Goal: Task Accomplishment & Management: Manage account settings

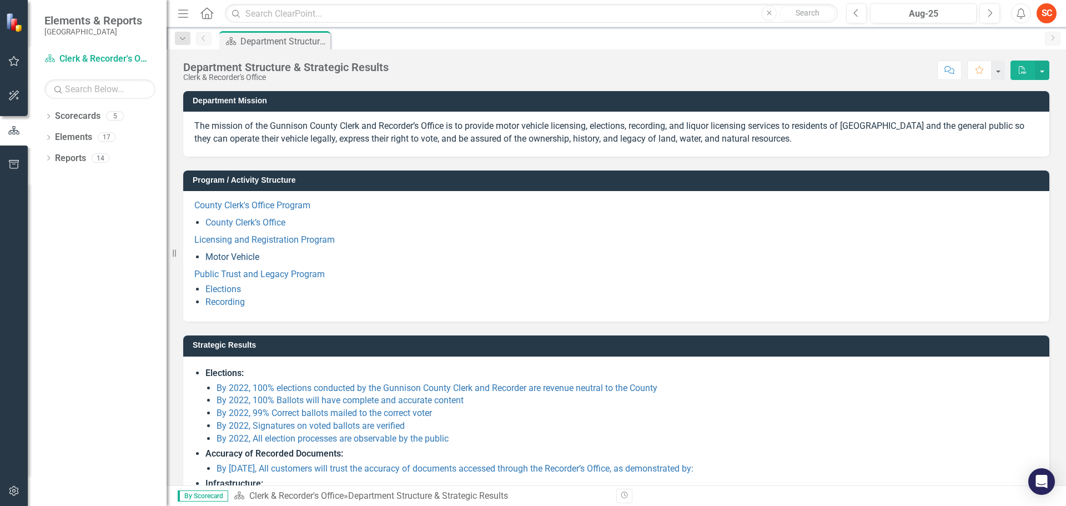
click at [236, 261] on link "Motor Vehicle" at bounding box center [233, 257] width 54 height 11
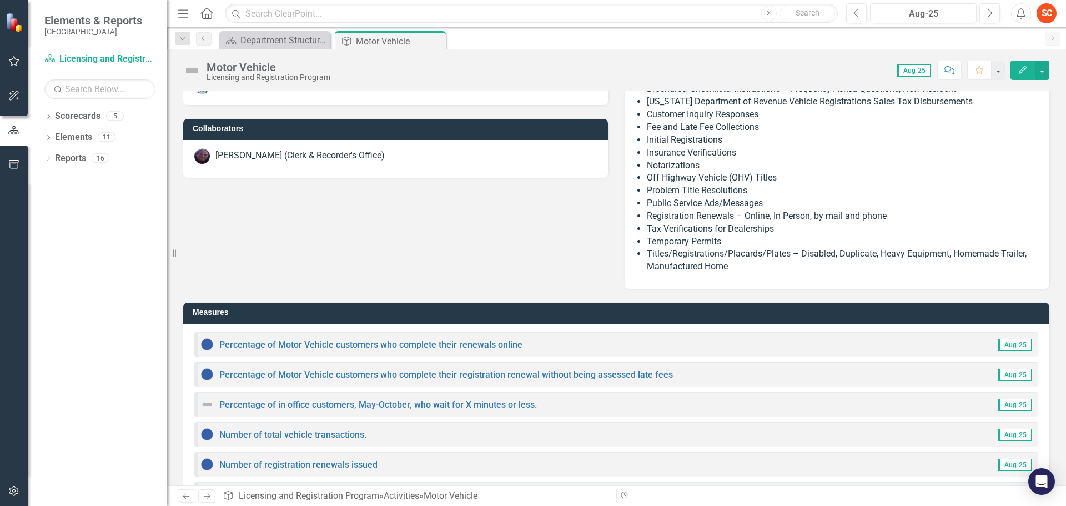
scroll to position [278, 0]
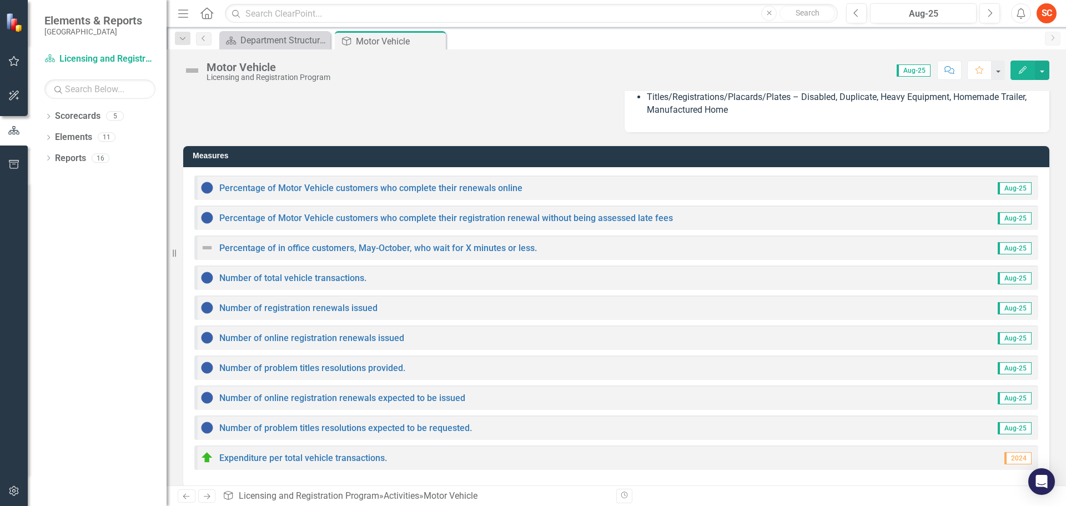
click at [326, 109] on div "Owner Michael Metcalf (Clerk & Recorder) Collaborators Kathy Simillion (Clerk &…" at bounding box center [616, 5] width 883 height 253
click at [306, 185] on link "Percentage of Motor Vehicle customers who complete their renewals online" at bounding box center [370, 188] width 303 height 11
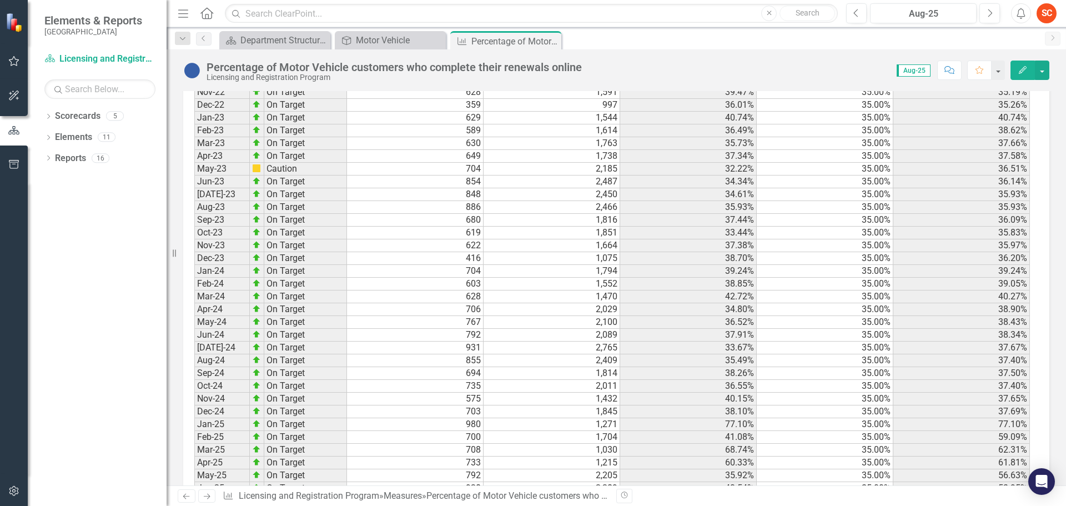
scroll to position [1564, 0]
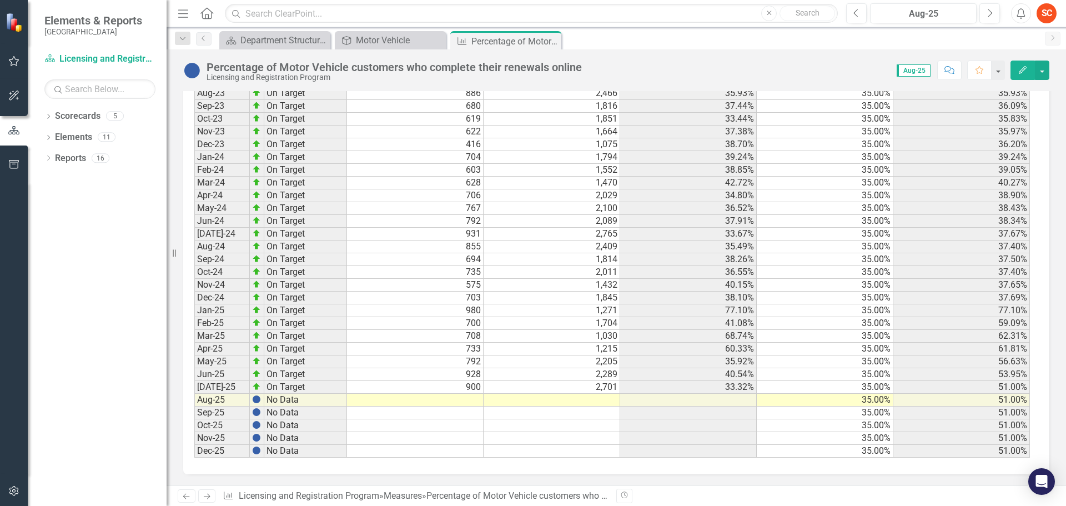
click at [470, 401] on td at bounding box center [415, 400] width 137 height 13
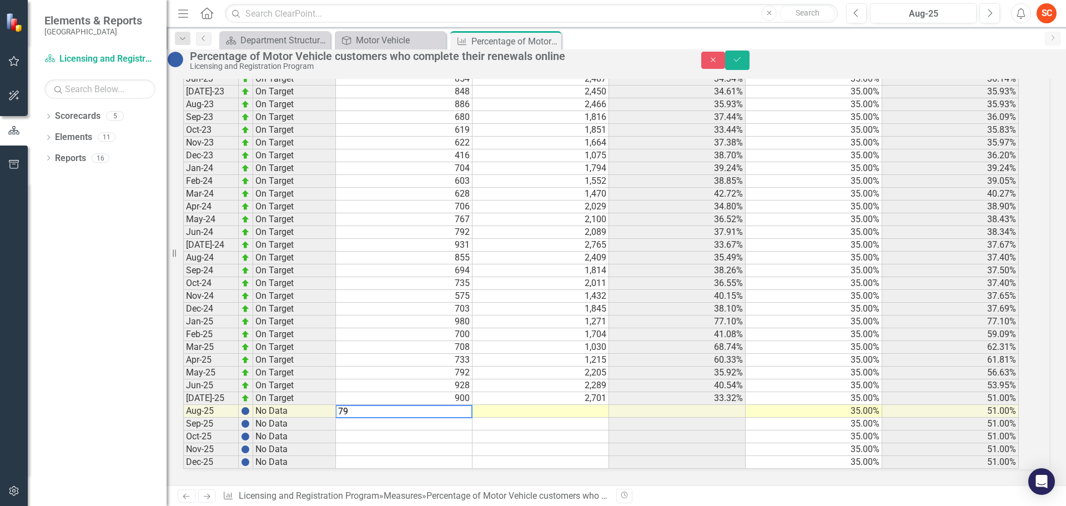
scroll to position [1570, 0]
click at [583, 418] on td at bounding box center [541, 424] width 137 height 13
click at [590, 405] on td at bounding box center [541, 411] width 137 height 13
type textarea "2097"
click at [743, 63] on icon "Save" at bounding box center [738, 60] width 10 height 8
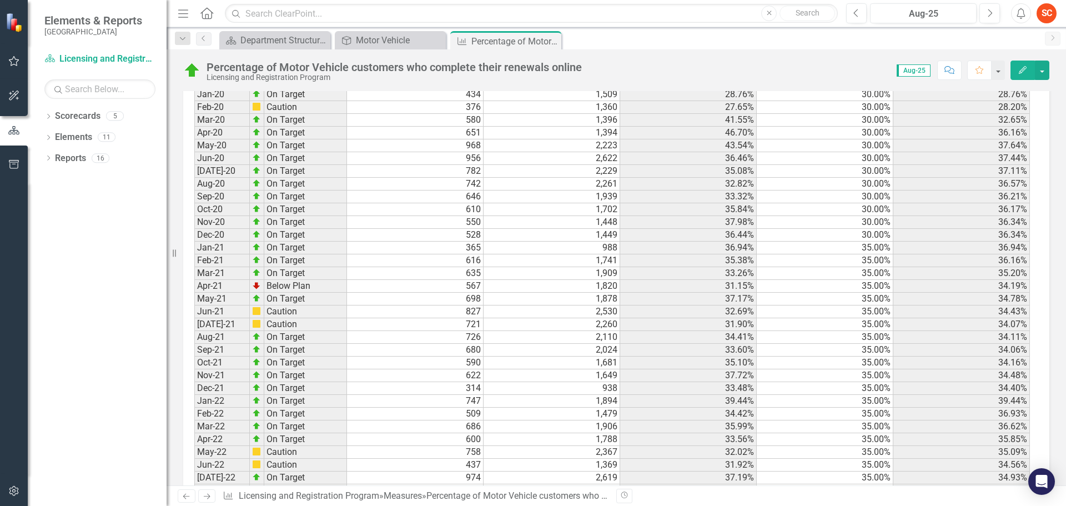
scroll to position [897, 0]
click at [554, 43] on icon "Close" at bounding box center [550, 41] width 11 height 9
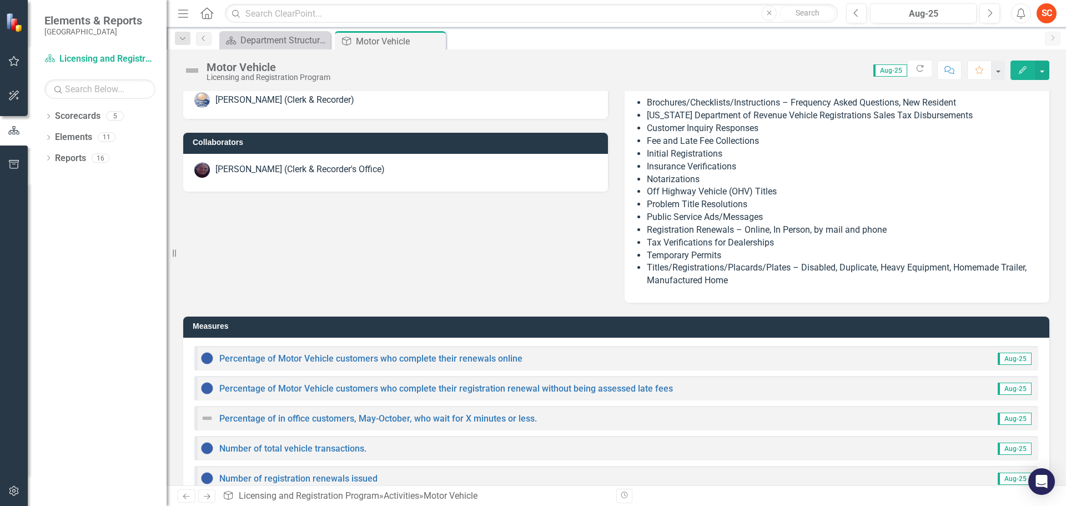
scroll to position [333, 0]
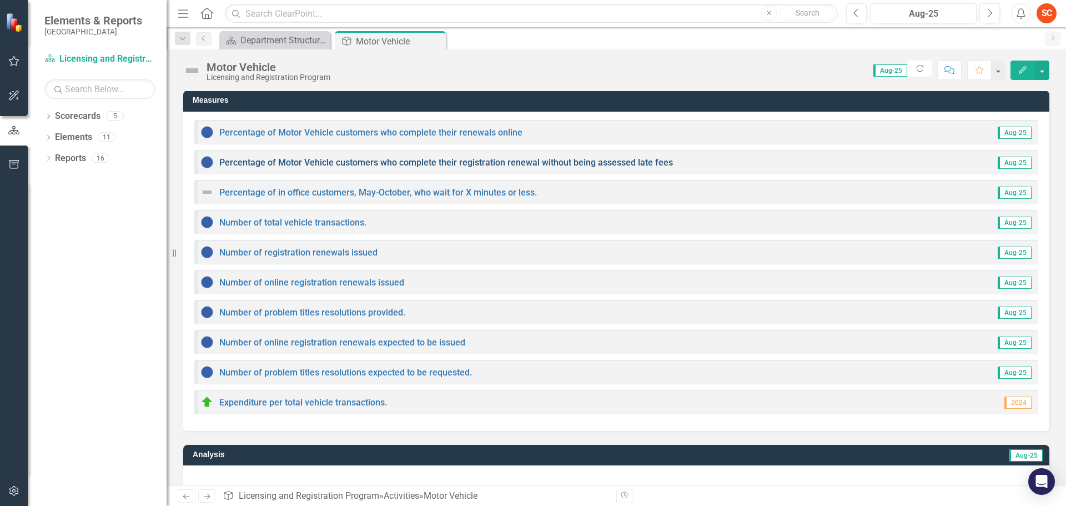
click at [427, 158] on link "Percentage of Motor Vehicle customers who complete their registration renewal w…" at bounding box center [446, 162] width 454 height 11
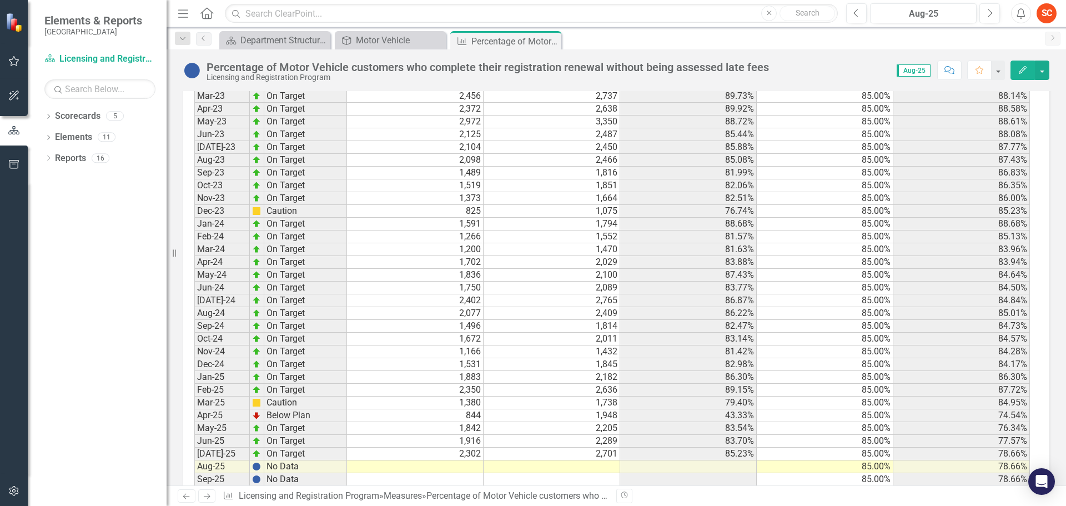
scroll to position [1597, 0]
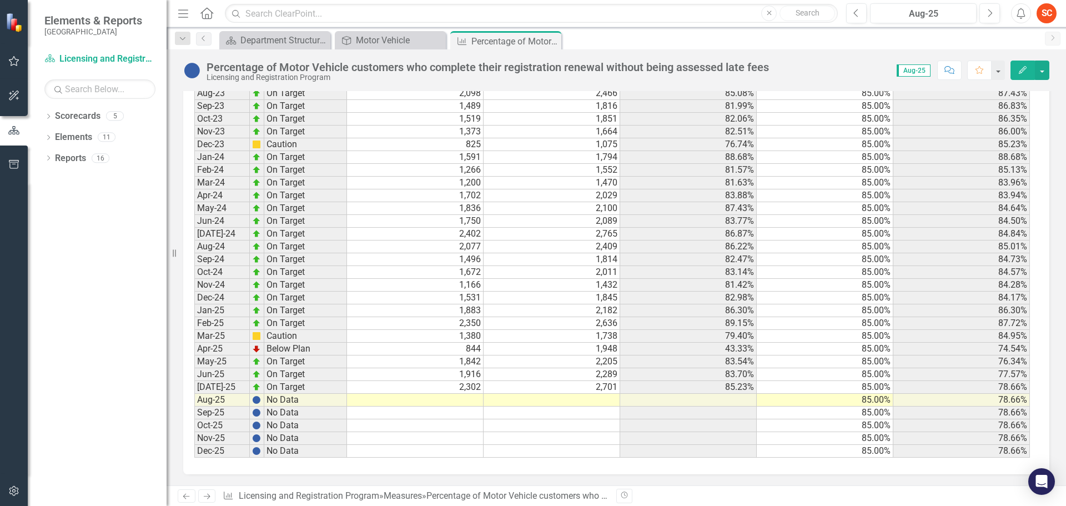
click at [447, 398] on td at bounding box center [415, 400] width 137 height 13
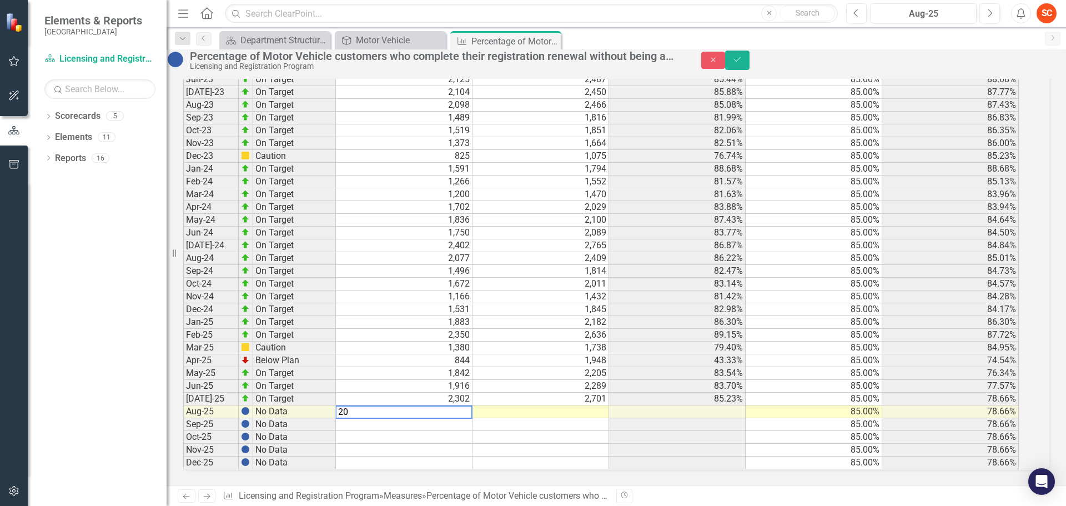
scroll to position [1604, 0]
type textarea "2"
click at [564, 405] on td at bounding box center [541, 411] width 137 height 13
type textarea "2097"
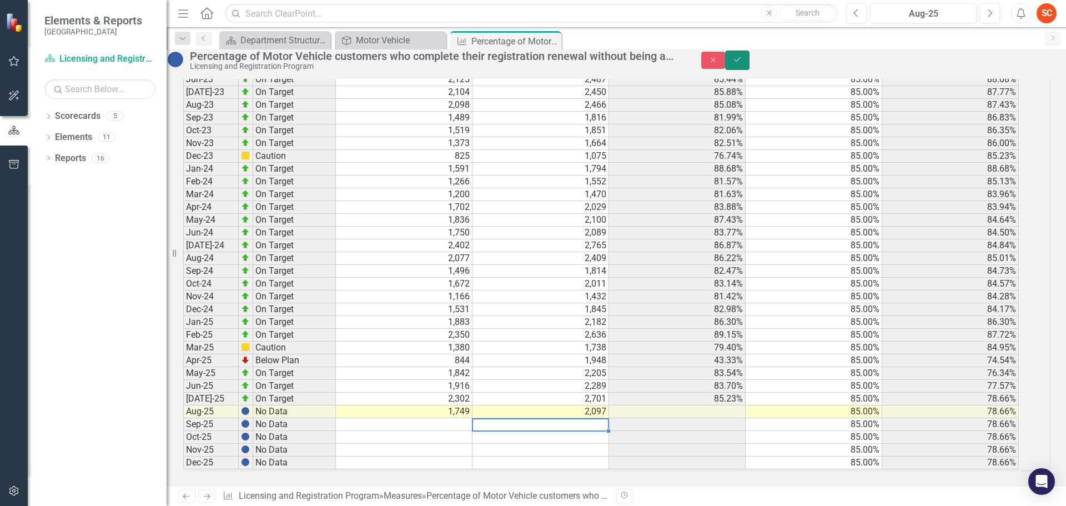
click at [743, 63] on icon "Save" at bounding box center [738, 60] width 10 height 8
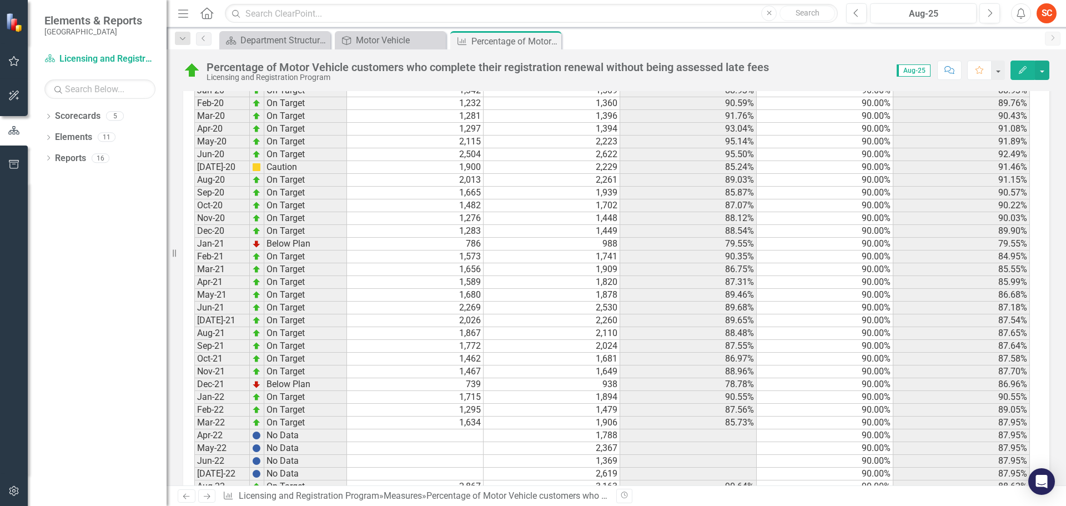
scroll to position [930, 0]
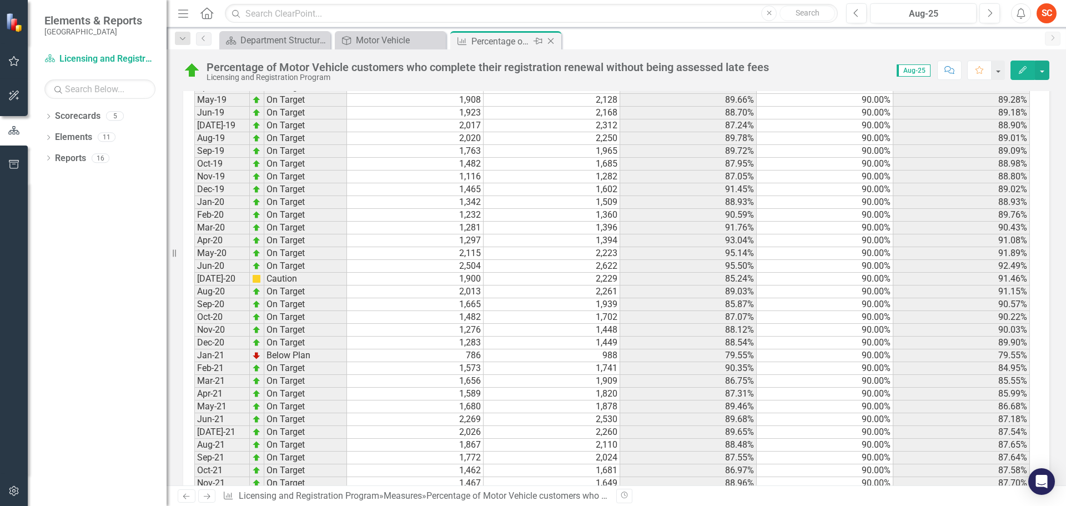
click at [549, 40] on icon "Close" at bounding box center [550, 41] width 11 height 9
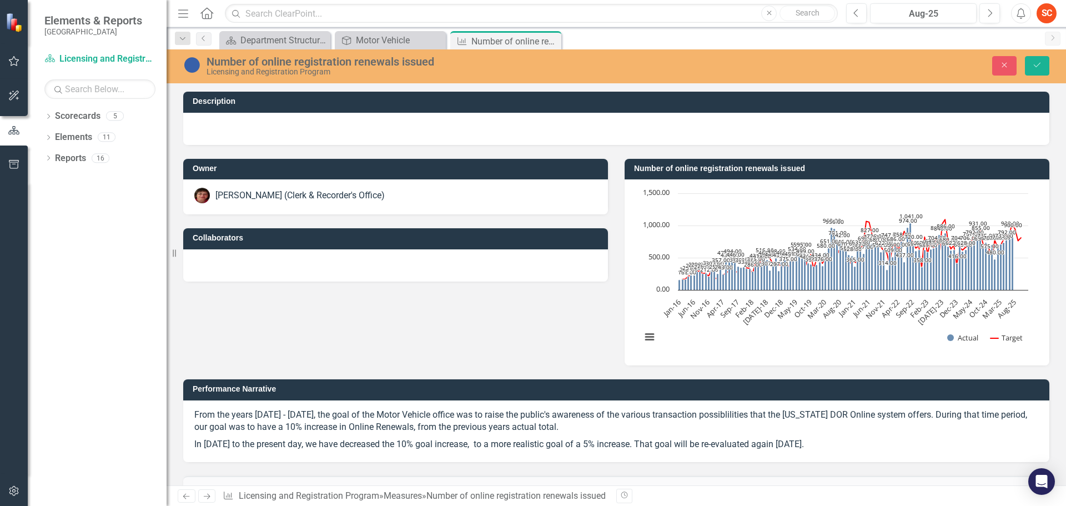
scroll to position [1599, 0]
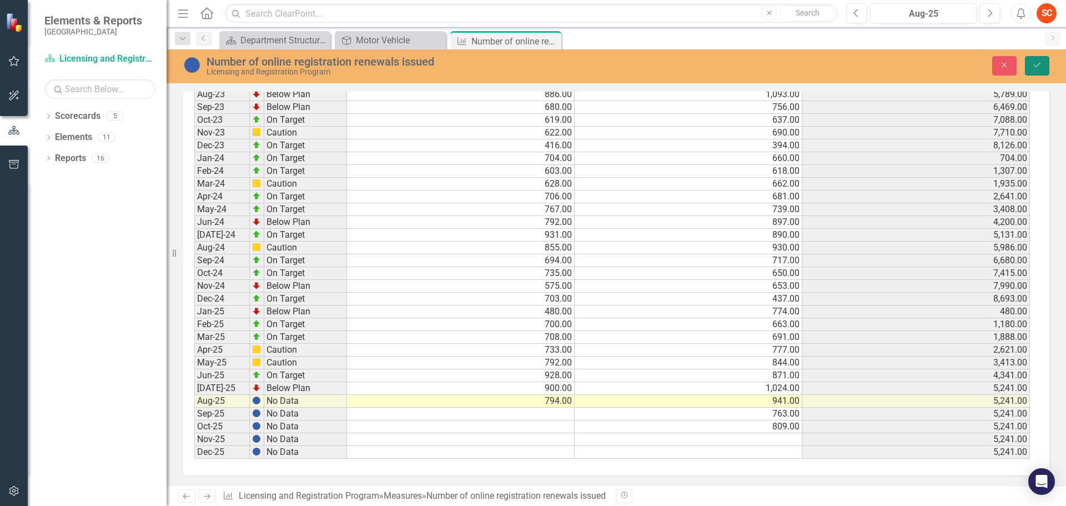
click at [1036, 63] on icon "Save" at bounding box center [1038, 65] width 10 height 8
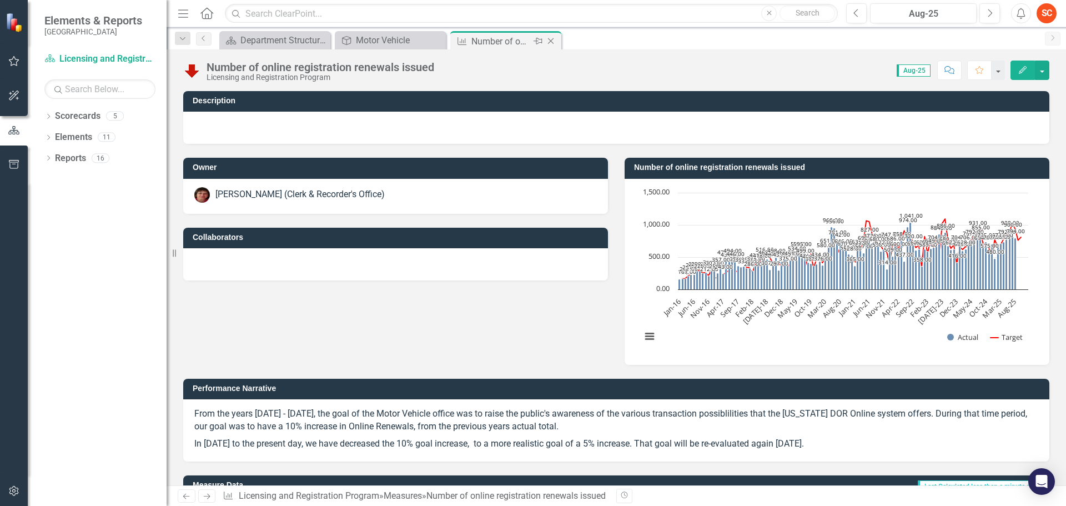
click at [554, 39] on icon "Close" at bounding box center [550, 41] width 11 height 9
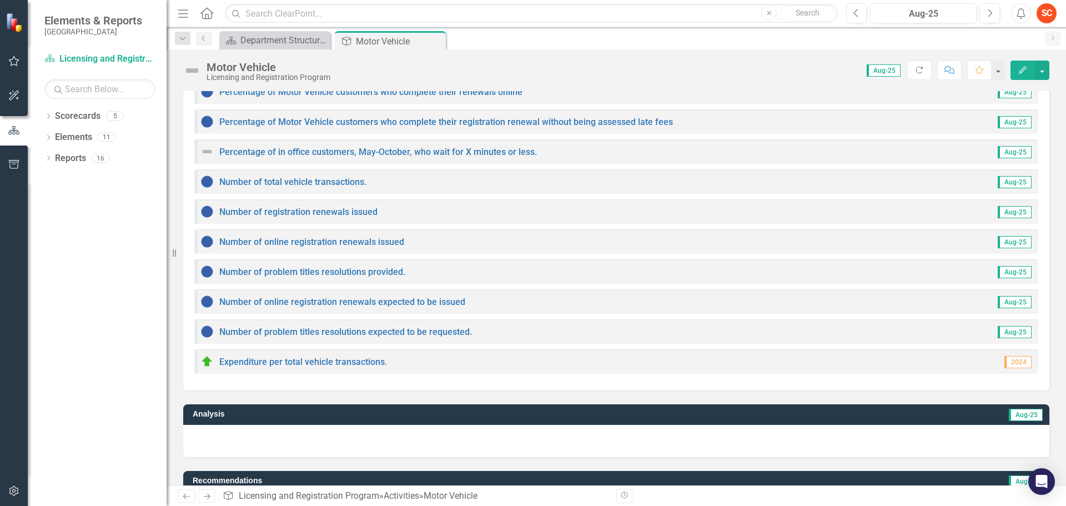
scroll to position [423, 0]
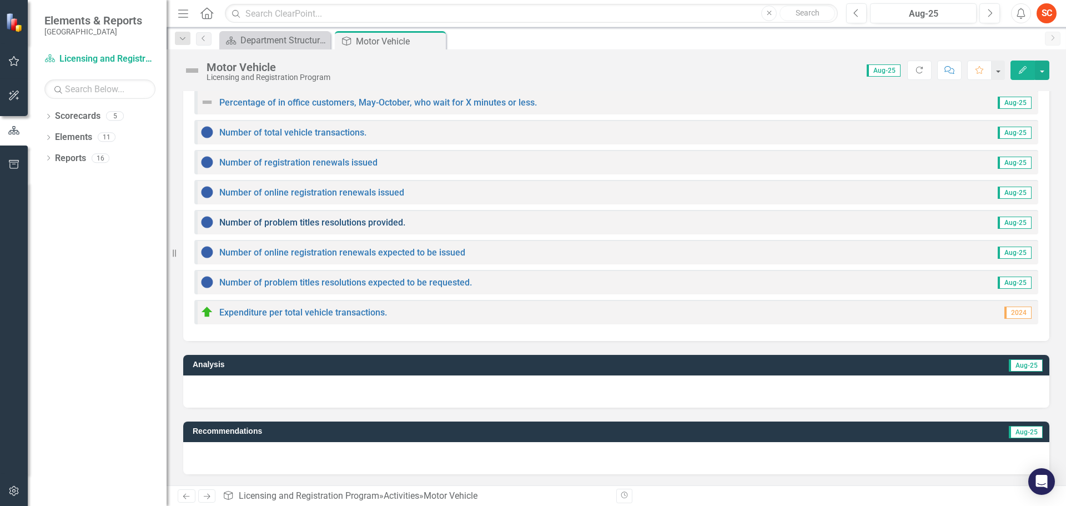
click at [329, 222] on link "Number of problem titles resolutions provided." at bounding box center [312, 222] width 186 height 11
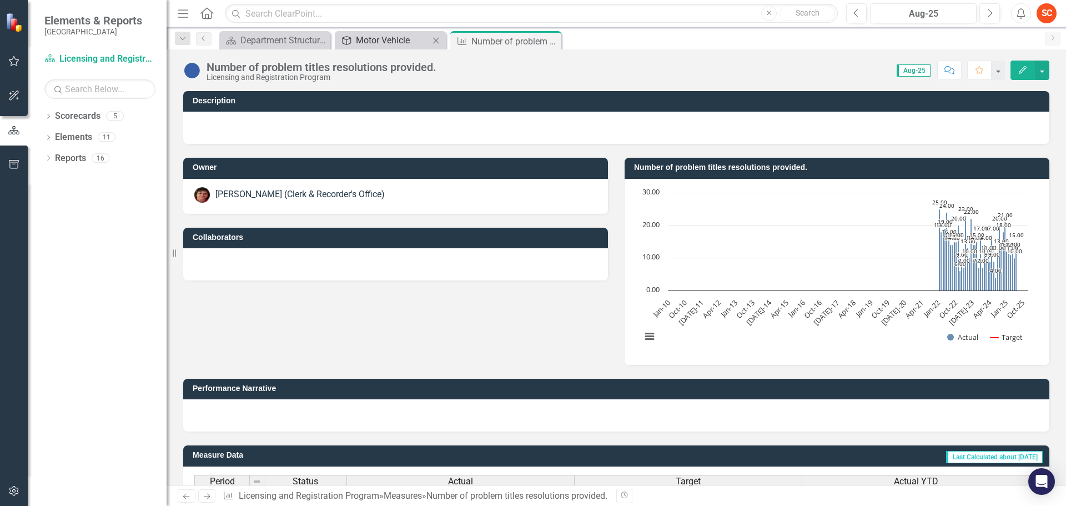
click at [396, 44] on div "Motor Vehicle" at bounding box center [392, 40] width 73 height 14
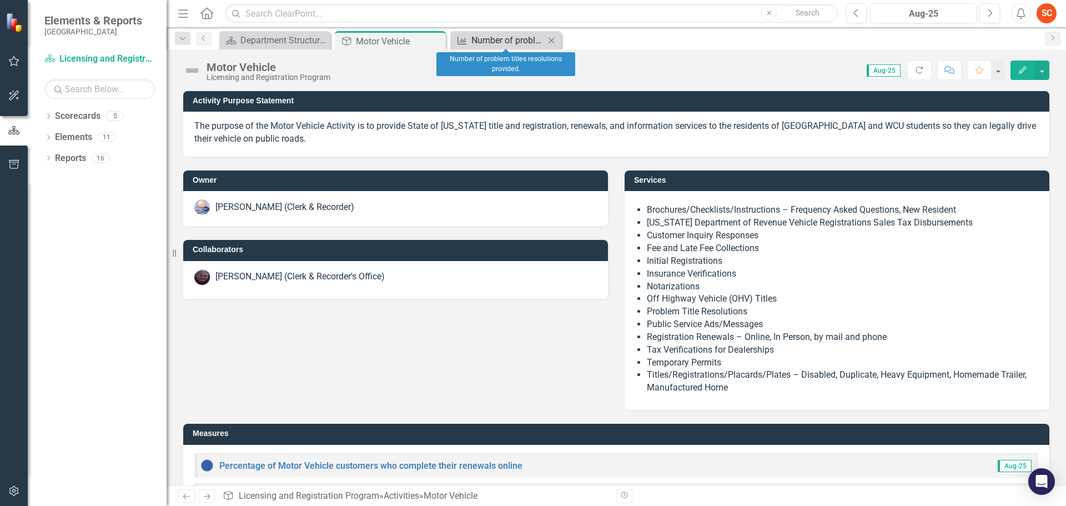
click at [508, 43] on div "Number of problem titles resolutions provided." at bounding box center [508, 40] width 73 height 14
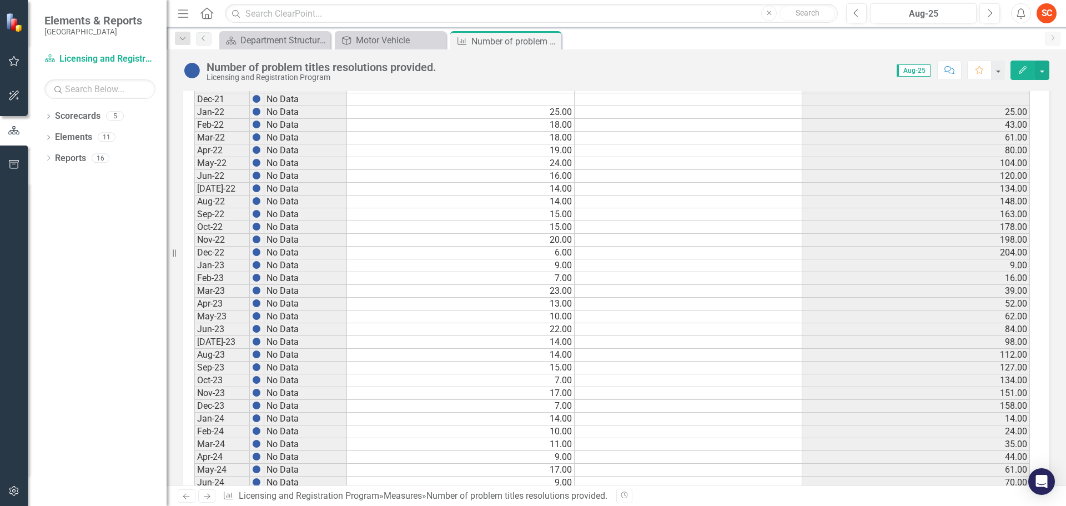
scroll to position [2483, 0]
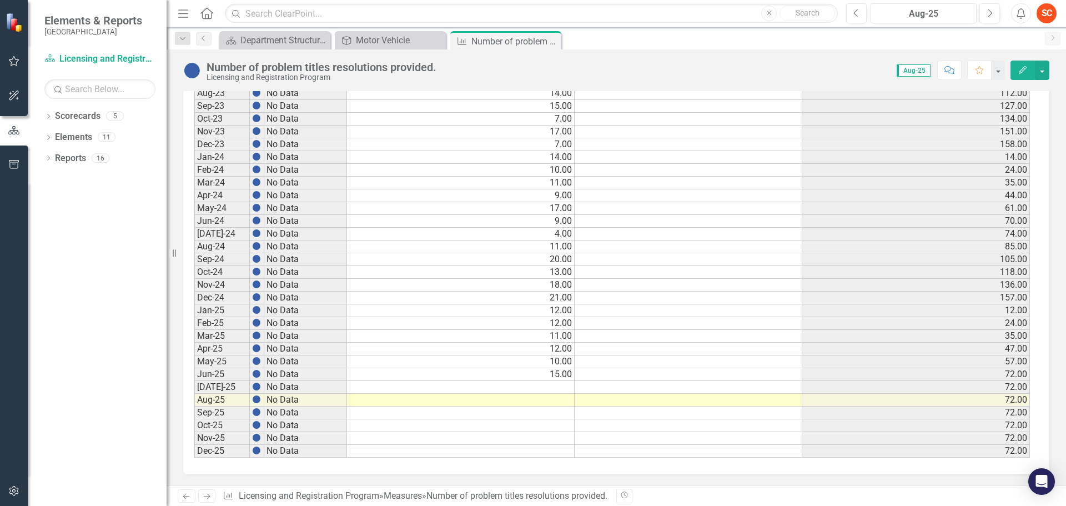
click at [549, 389] on td at bounding box center [461, 387] width 228 height 13
click at [549, 403] on td at bounding box center [461, 400] width 228 height 13
type textarea "25"
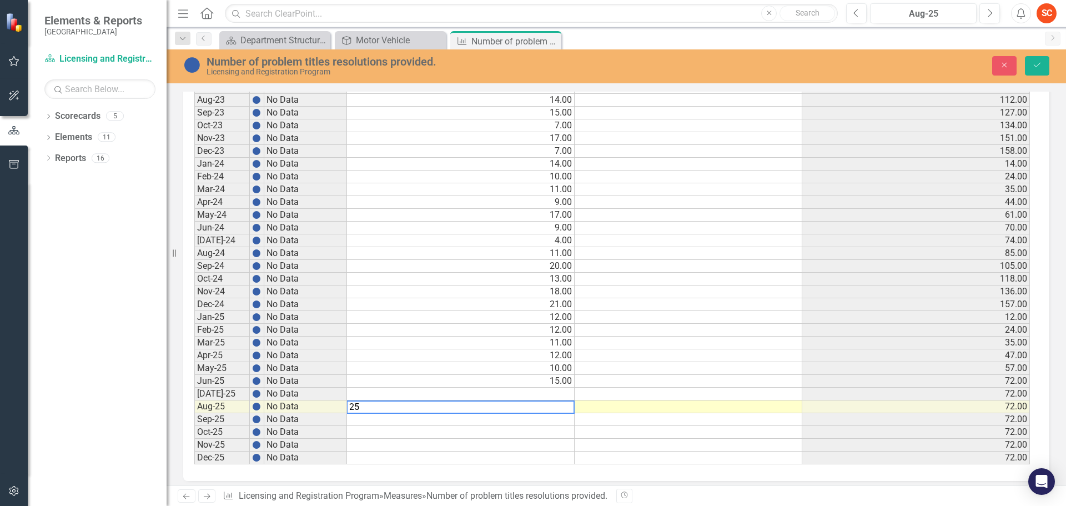
scroll to position [2490, 0]
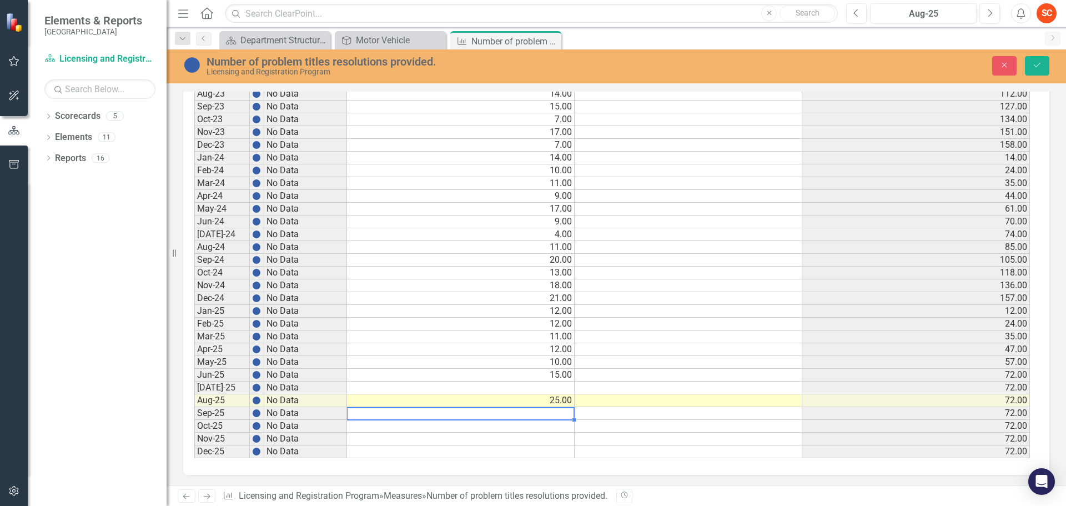
click at [558, 393] on td at bounding box center [461, 388] width 228 height 13
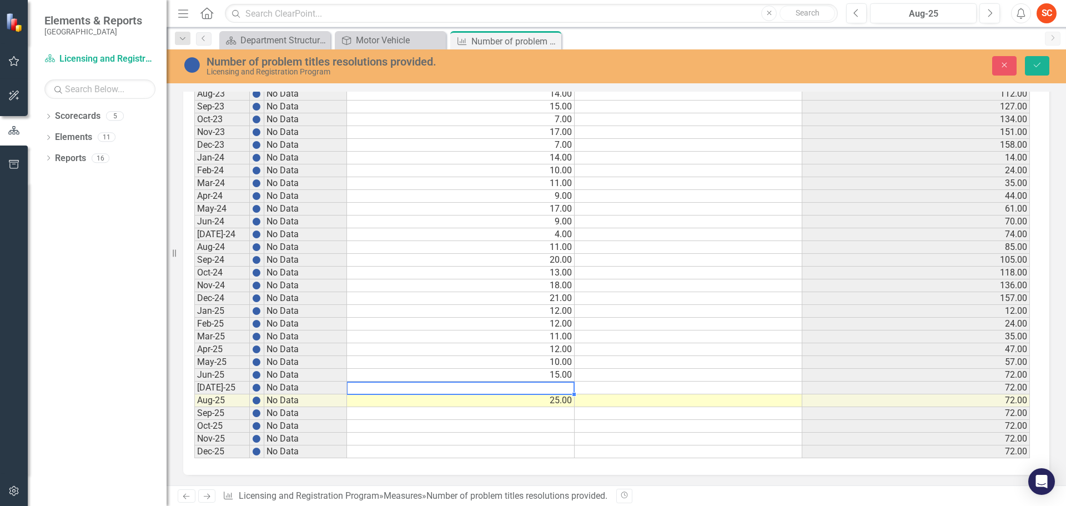
click at [558, 392] on td at bounding box center [461, 388] width 228 height 13
type textarea "25"
click at [1035, 59] on button "Save" at bounding box center [1037, 65] width 24 height 19
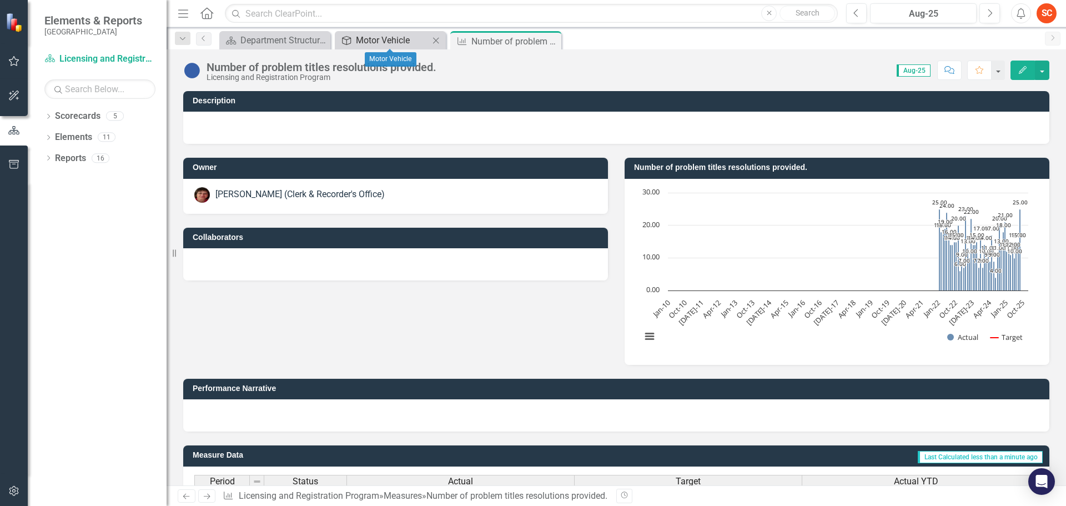
click at [394, 39] on div "Motor Vehicle" at bounding box center [392, 40] width 73 height 14
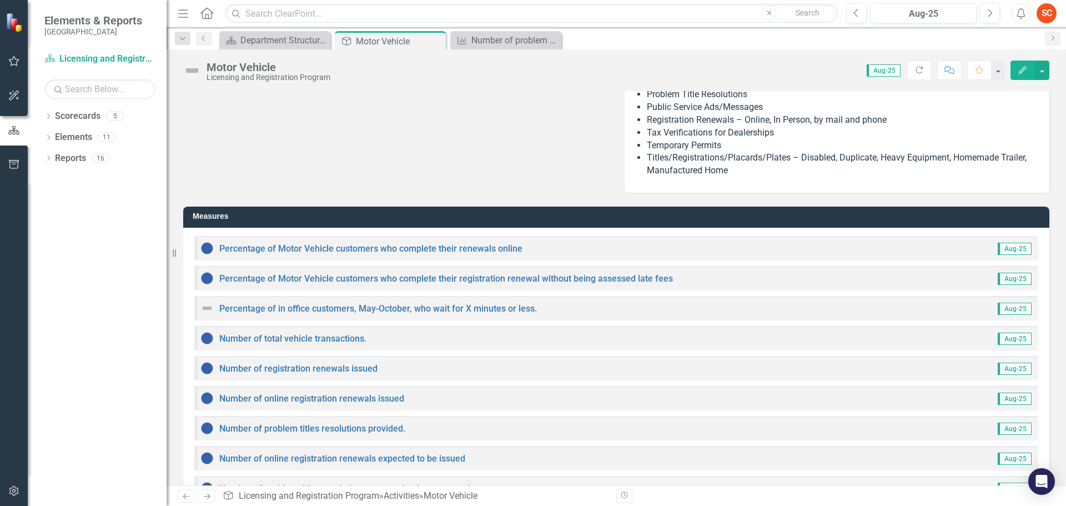
scroll to position [34, 0]
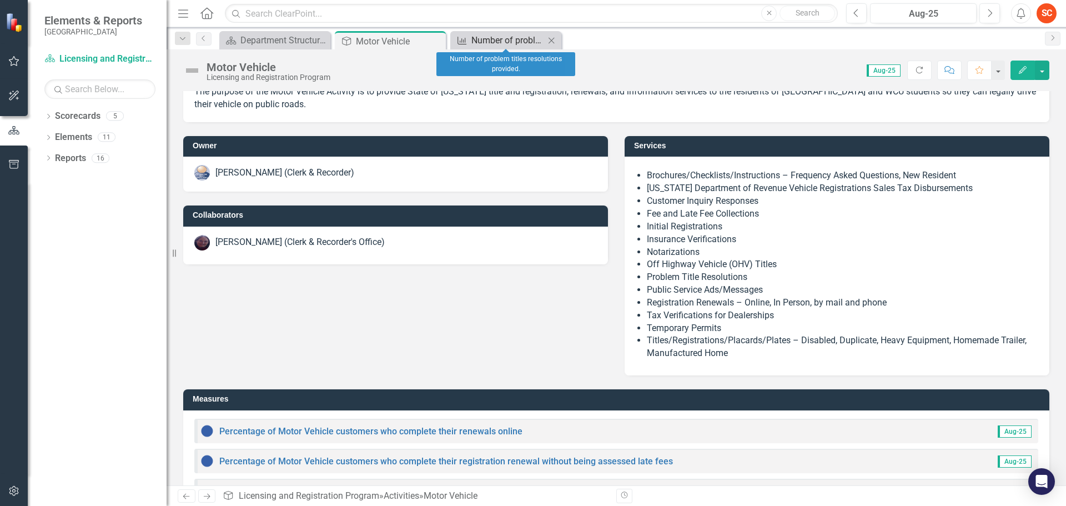
click at [516, 34] on div "Number of problem titles resolutions provided." at bounding box center [508, 40] width 73 height 14
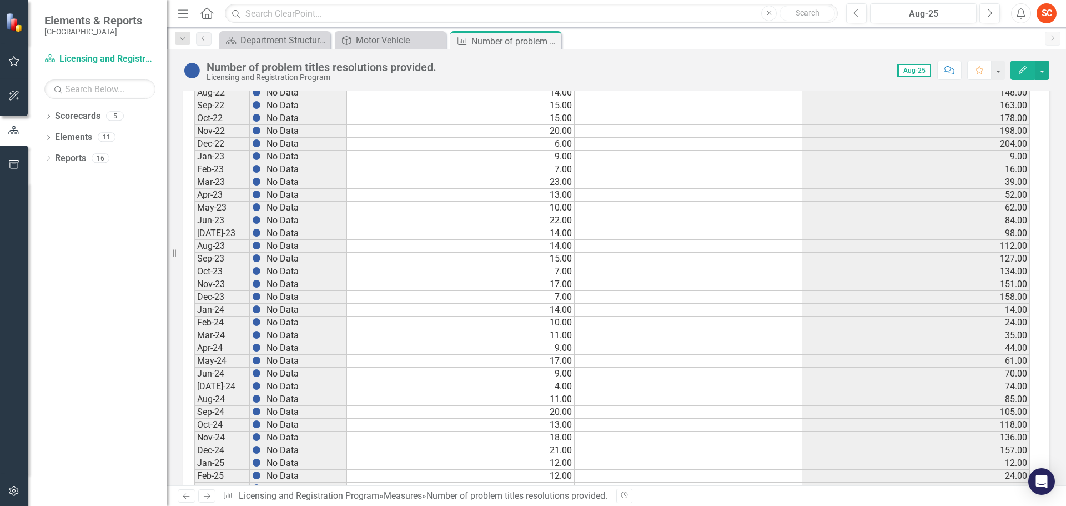
scroll to position [2444, 0]
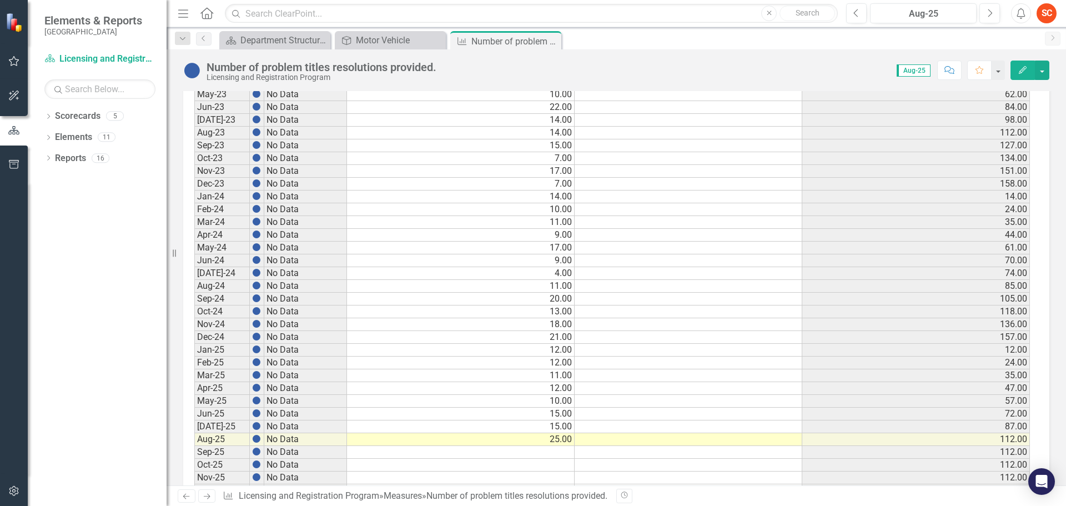
click at [562, 413] on td "15.00" at bounding box center [461, 414] width 228 height 13
click at [562, 424] on td "15.00" at bounding box center [461, 426] width 228 height 13
click at [568, 441] on td "25.00" at bounding box center [461, 439] width 228 height 13
click at [570, 402] on td "10.00" at bounding box center [461, 401] width 228 height 13
click at [562, 428] on td "15.00" at bounding box center [461, 426] width 228 height 13
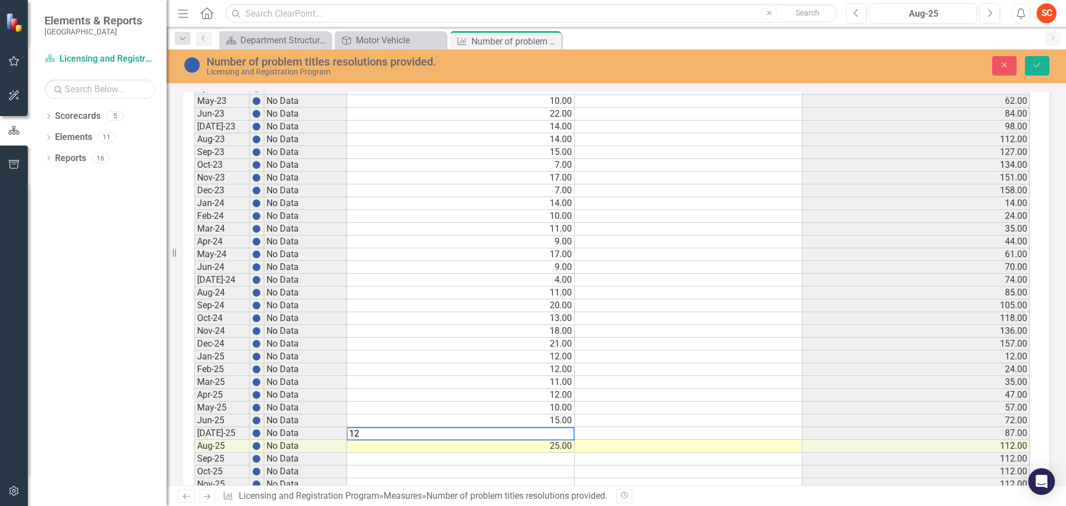
scroll to position [2450, 0]
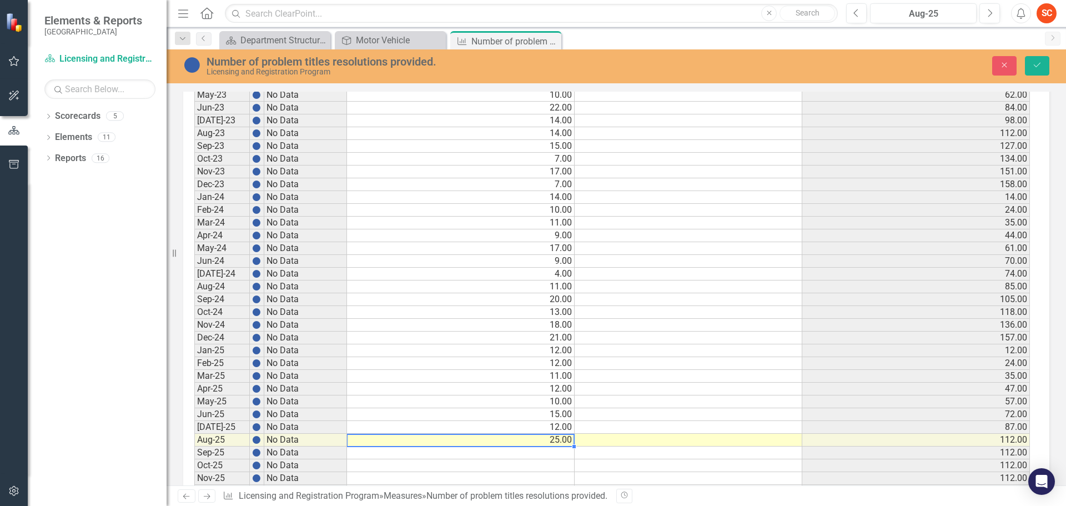
type textarea "25"
click at [554, 452] on td at bounding box center [461, 453] width 228 height 13
click at [1042, 64] on icon "Save" at bounding box center [1038, 65] width 10 height 8
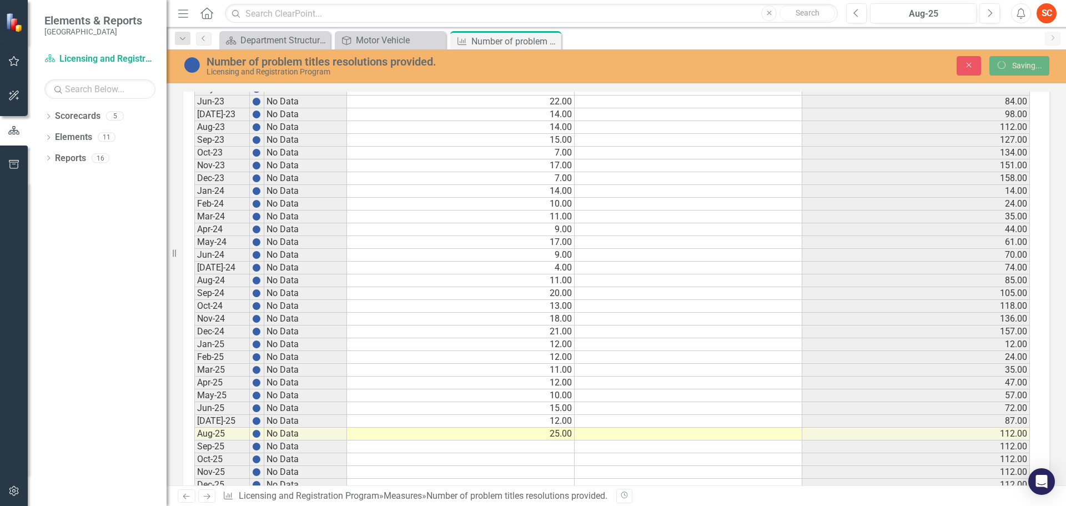
scroll to position [0, 0]
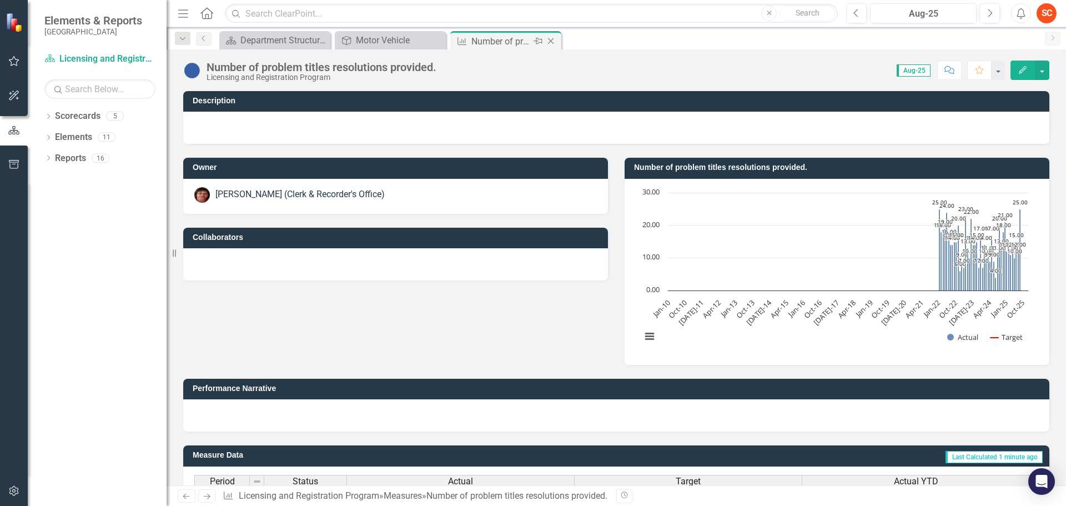
click at [552, 38] on icon "Close" at bounding box center [550, 41] width 11 height 9
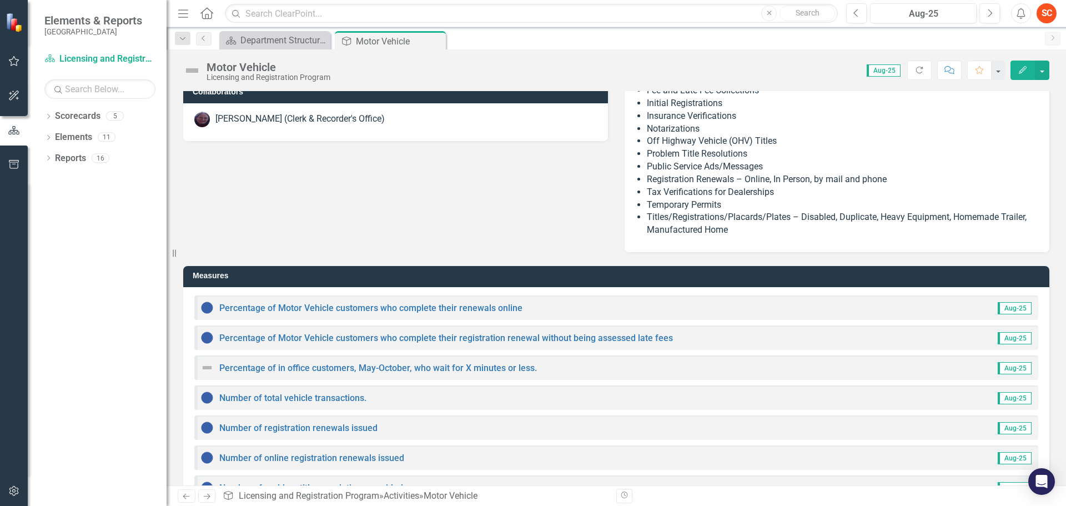
scroll to position [146, 0]
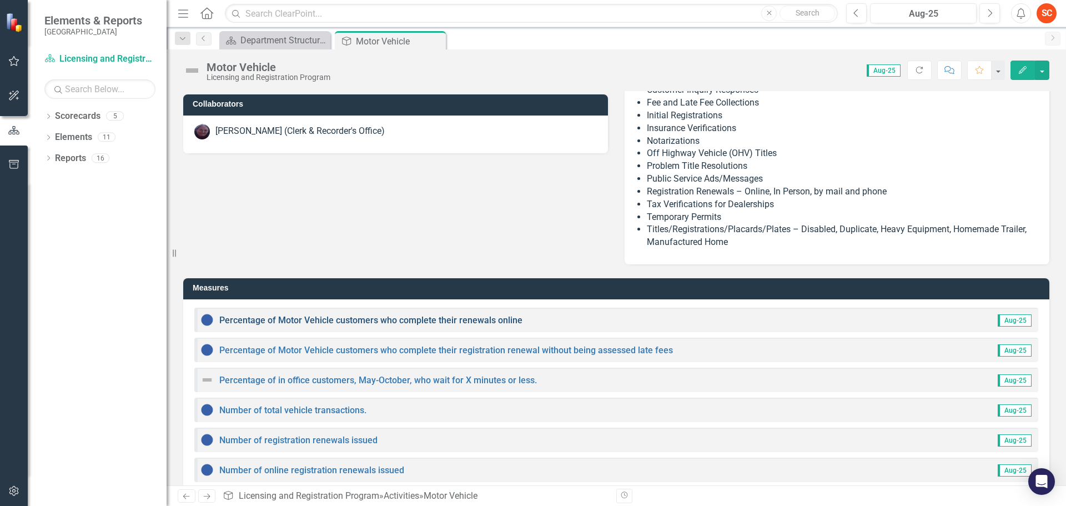
click at [365, 319] on link "Percentage of Motor Vehicle customers who complete their renewals online" at bounding box center [370, 320] width 303 height 11
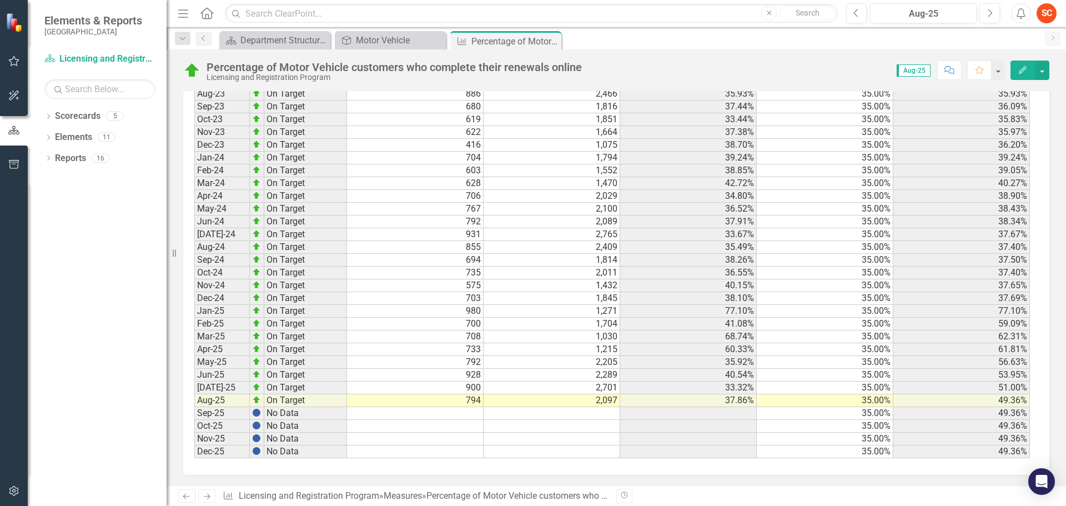
scroll to position [1564, 0]
click at [366, 362] on td "792" at bounding box center [415, 361] width 137 height 13
click at [390, 373] on td "928" at bounding box center [415, 374] width 137 height 13
click at [424, 364] on td "792" at bounding box center [415, 361] width 137 height 13
